Goal: Navigation & Orientation: Find specific page/section

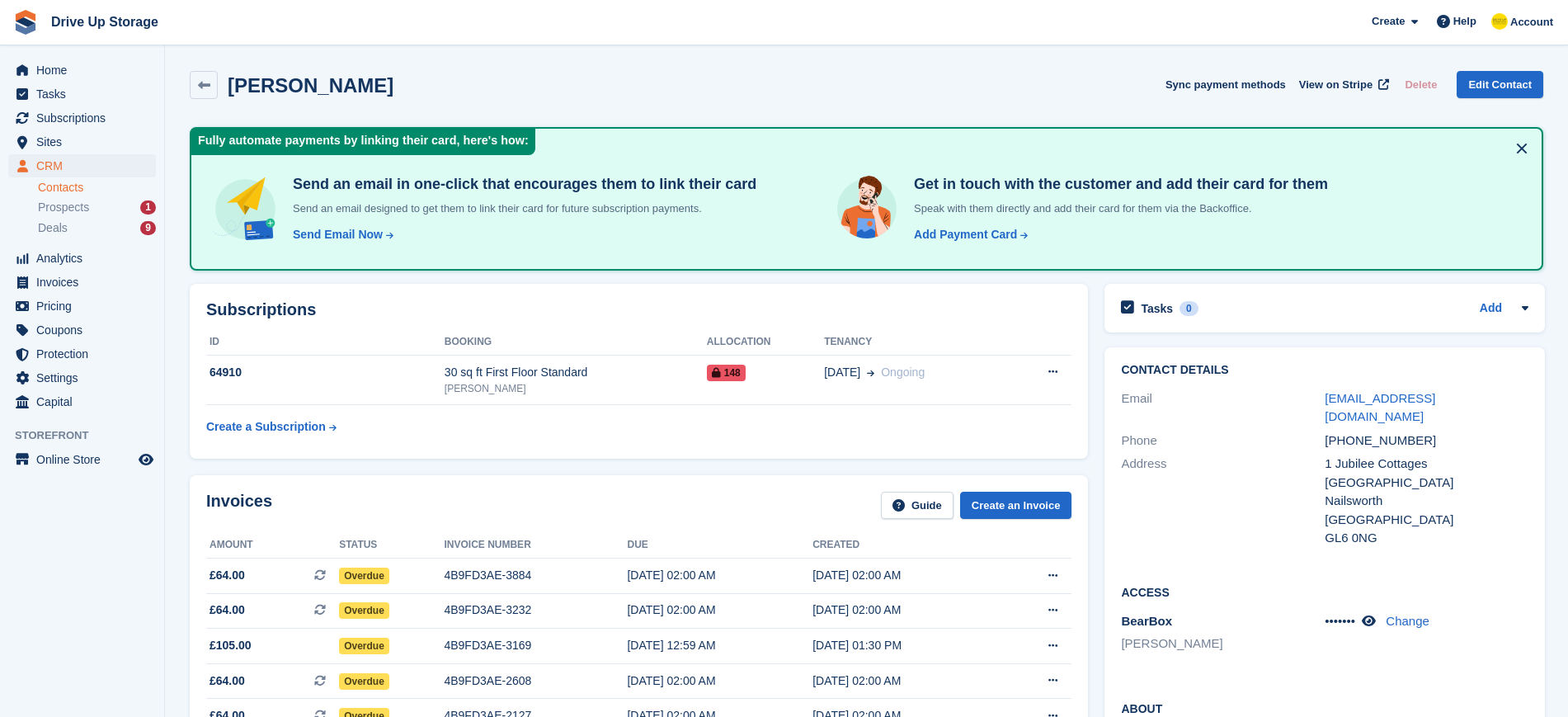
scroll to position [963, 0]
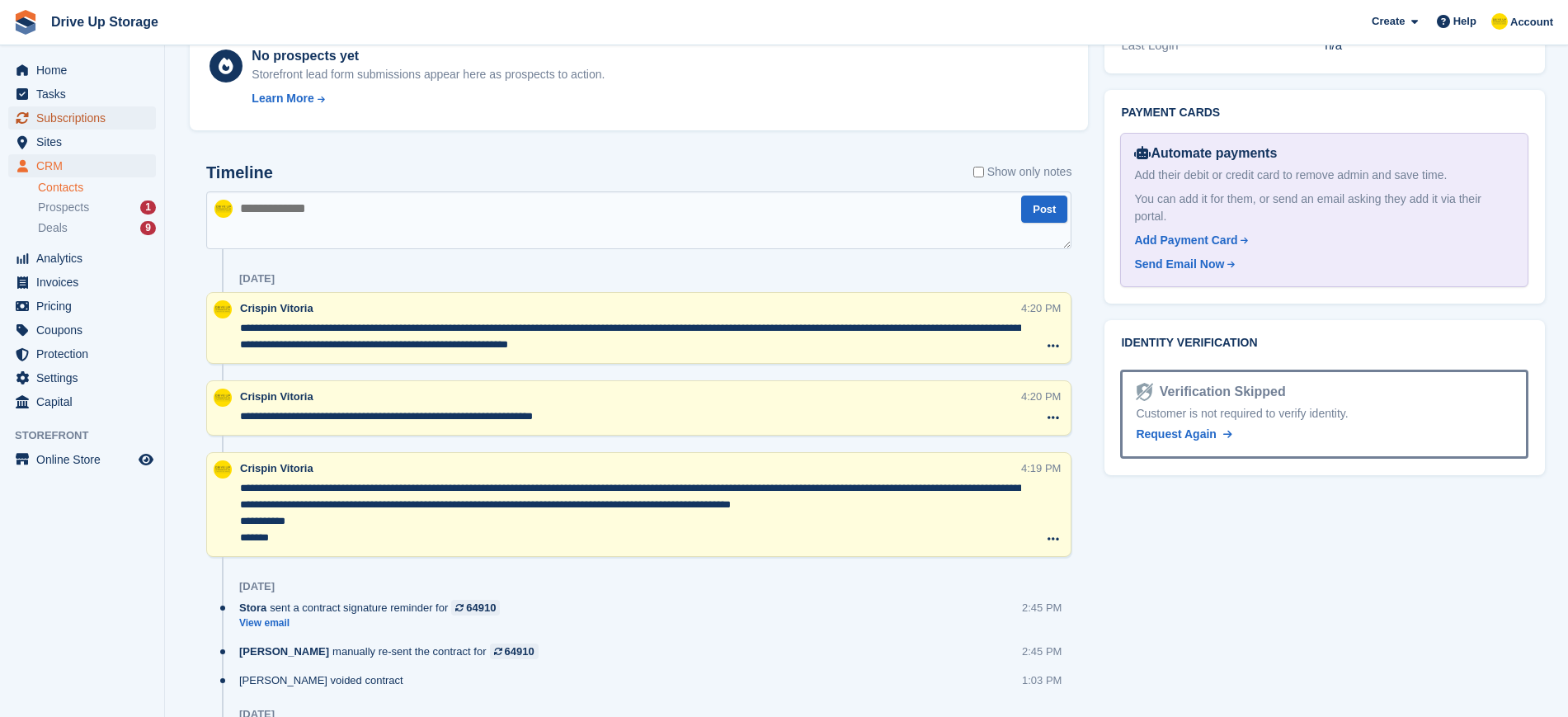
click at [52, 118] on span "Subscriptions" at bounding box center [85, 118] width 98 height 23
click at [46, 142] on span "Sites" at bounding box center [85, 142] width 98 height 23
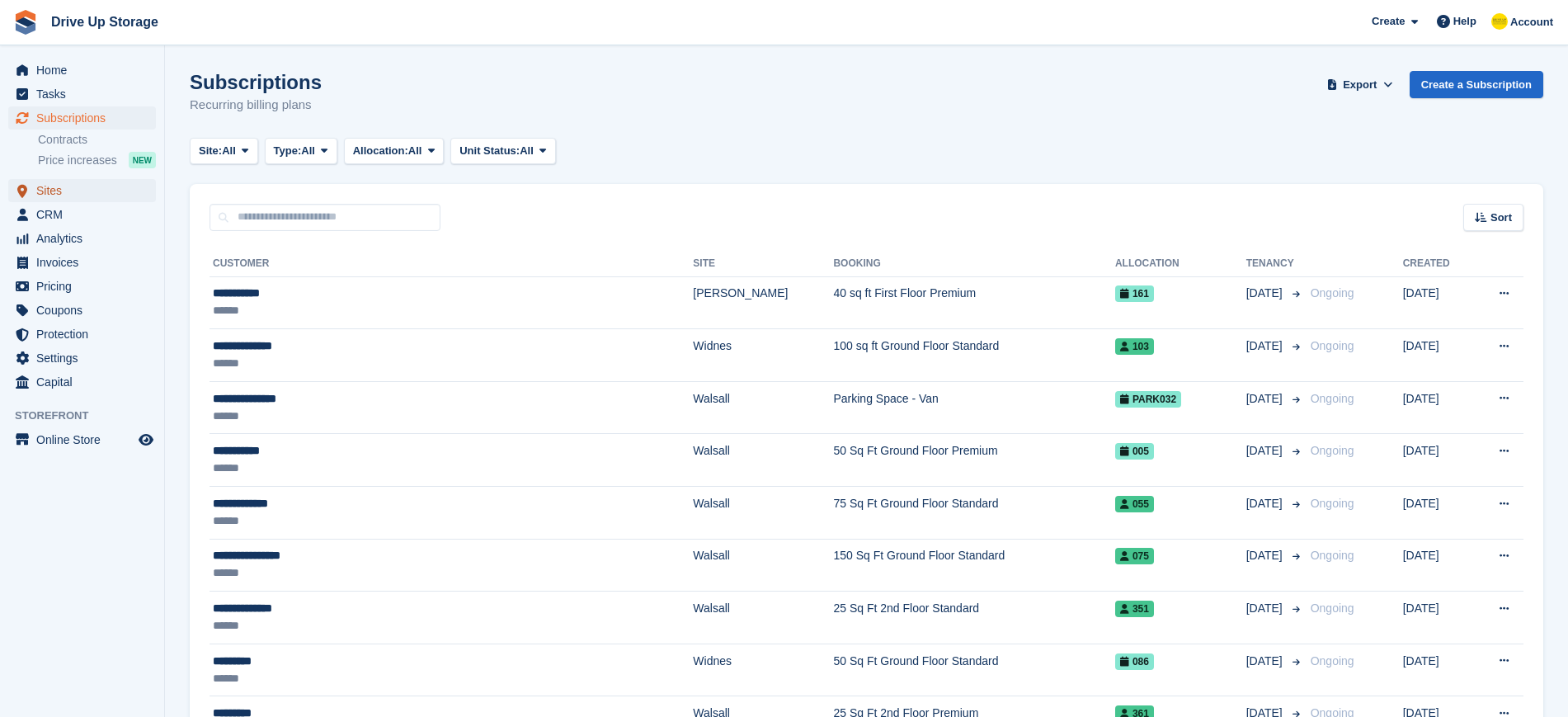
click at [51, 190] on span "Sites" at bounding box center [85, 191] width 98 height 23
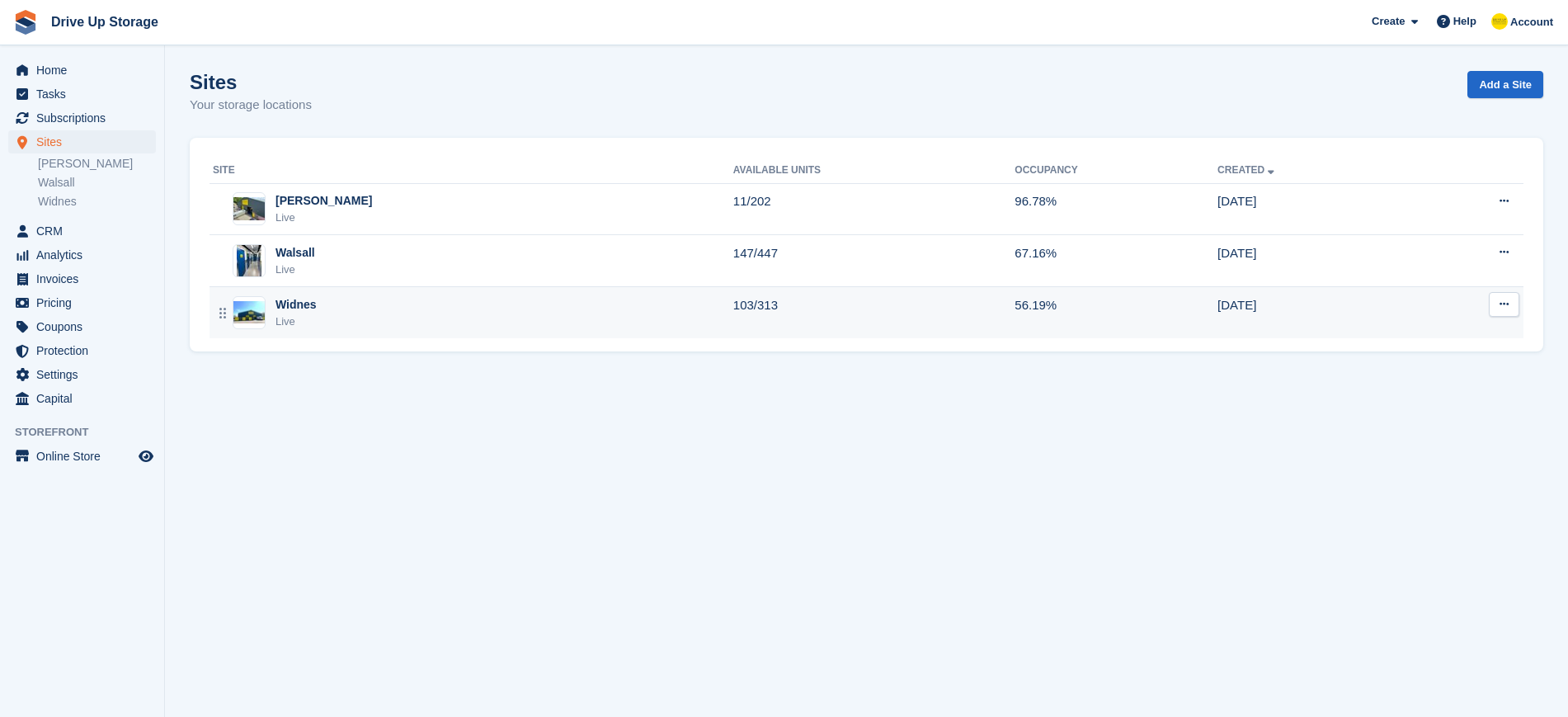
click at [297, 308] on div "Widnes" at bounding box center [296, 305] width 41 height 18
